Goal: Task Accomplishment & Management: Manage account settings

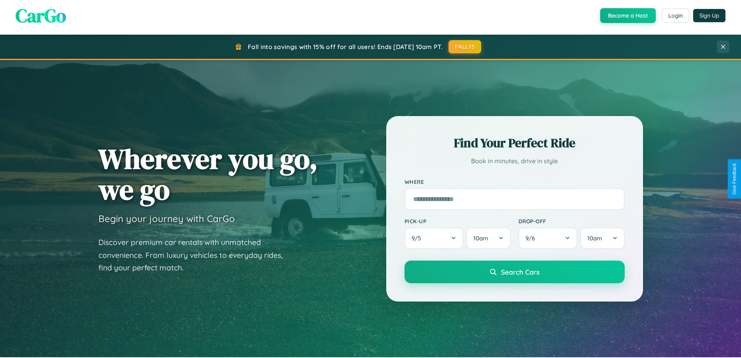
scroll to position [536, 0]
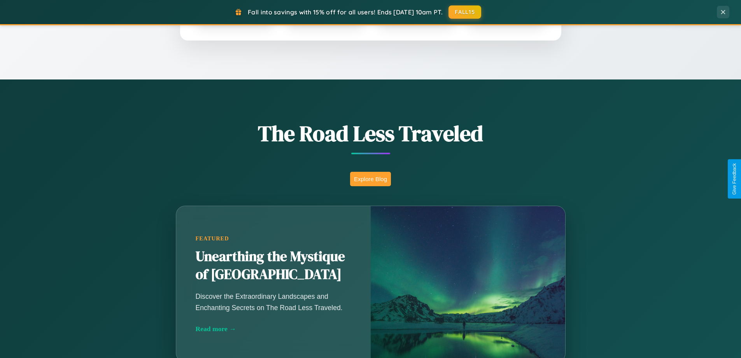
click at [371, 179] on button "Explore Blog" at bounding box center [370, 179] width 41 height 14
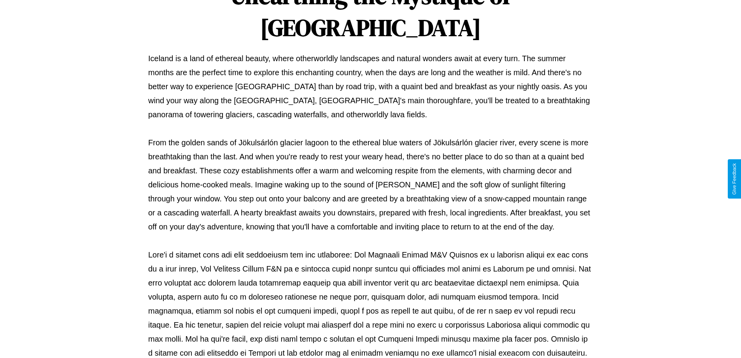
scroll to position [252, 0]
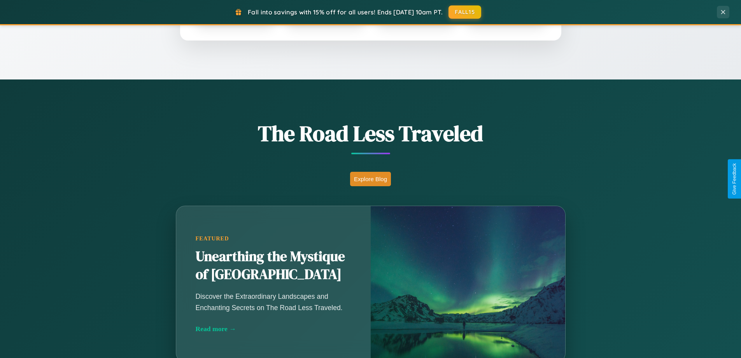
scroll to position [1498, 0]
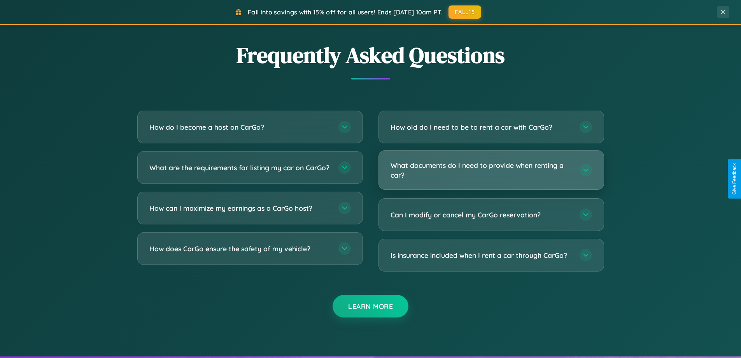
click at [491, 170] on h3 "What documents do I need to provide when renting a car?" at bounding box center [481, 169] width 181 height 19
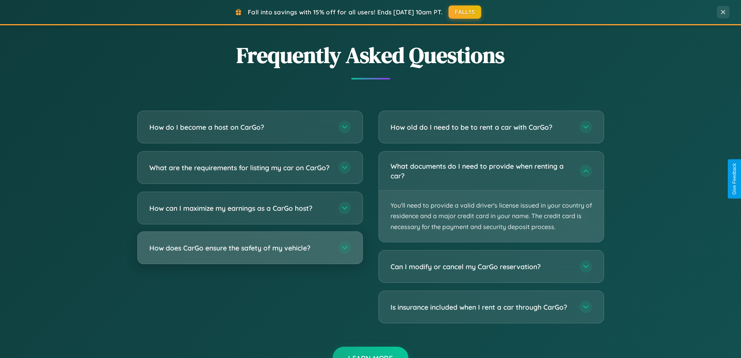
click at [250, 253] on h3 "How does CarGo ensure the safety of my vehicle?" at bounding box center [239, 248] width 181 height 10
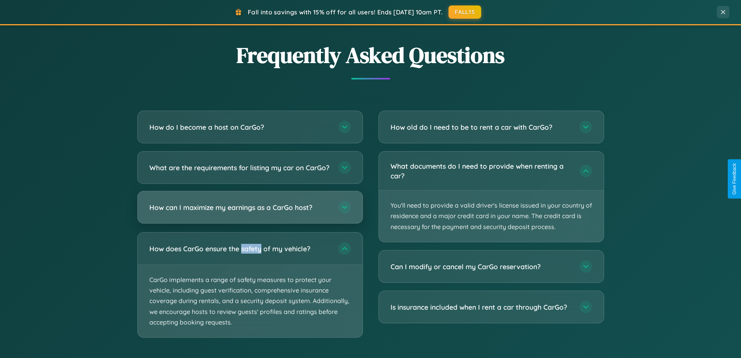
click at [250, 212] on h3 "How can I maximize my earnings as a CarGo host?" at bounding box center [239, 207] width 181 height 10
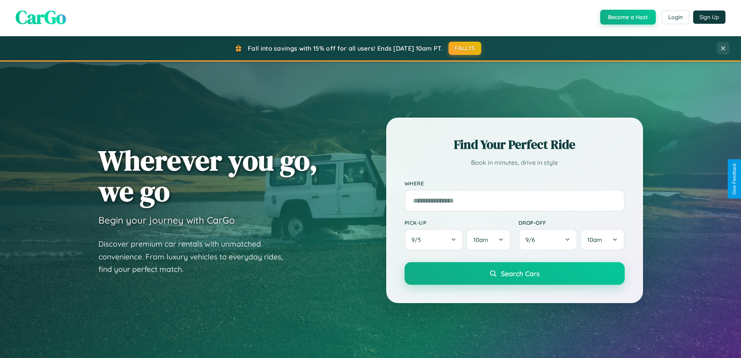
scroll to position [0, 0]
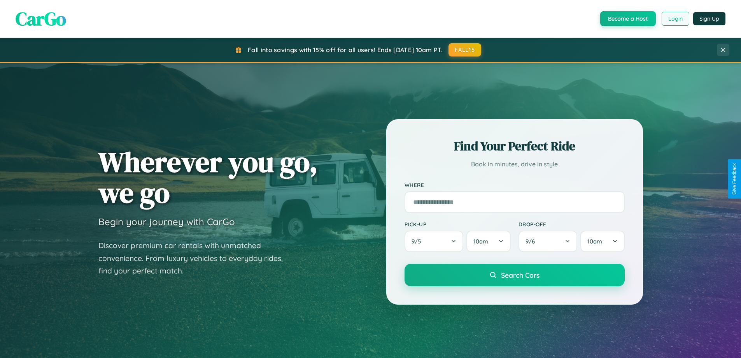
click at [675, 19] on button "Login" at bounding box center [676, 19] width 28 height 14
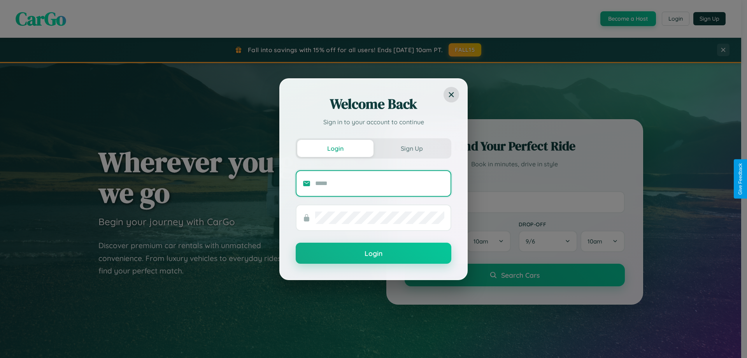
click at [380, 183] on input "text" at bounding box center [379, 183] width 129 height 12
type input "**********"
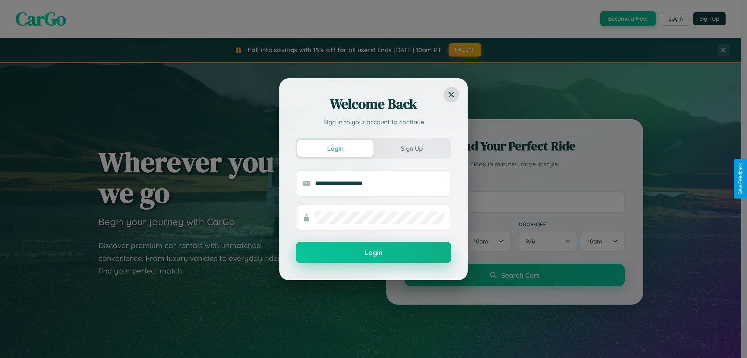
click at [374, 253] on button "Login" at bounding box center [374, 252] width 156 height 21
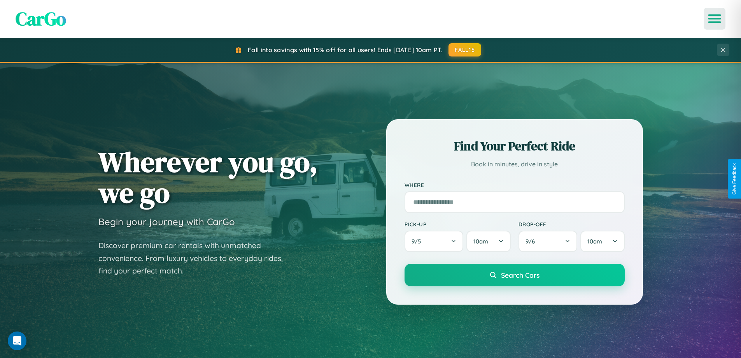
click at [715, 19] on icon "Open menu" at bounding box center [715, 18] width 11 height 7
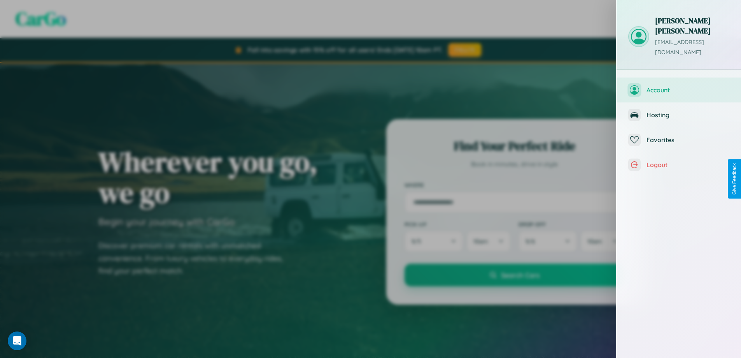
click at [679, 86] on span "Account" at bounding box center [688, 90] width 83 height 8
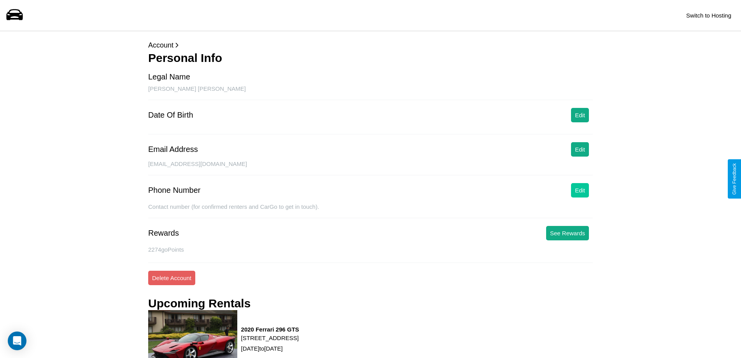
click at [580, 190] on button "Edit" at bounding box center [580, 190] width 18 height 14
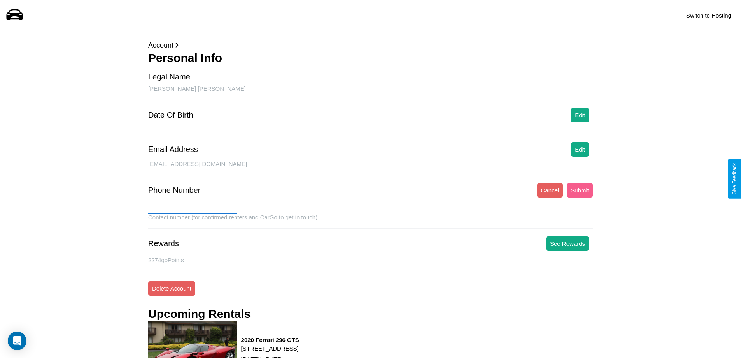
click at [193, 207] on input "text" at bounding box center [192, 207] width 89 height 12
type input "**********"
